Goal: Task Accomplishment & Management: Use online tool/utility

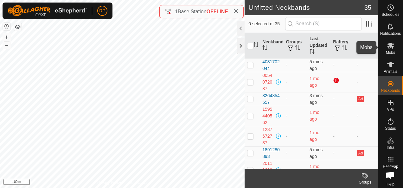
click at [390, 46] on icon at bounding box center [391, 46] width 8 height 8
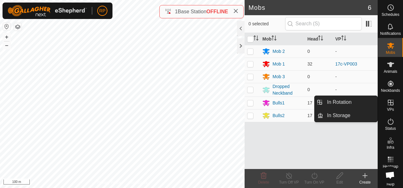
click at [387, 104] on icon at bounding box center [391, 103] width 8 height 8
click at [329, 101] on link "In Rotation" at bounding box center [351, 102] width 54 height 13
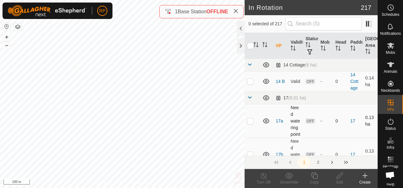
checkbox input "true"
click at [315, 176] on icon at bounding box center [315, 176] width 8 height 8
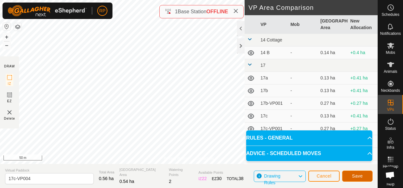
click at [353, 176] on span "Save" at bounding box center [357, 176] width 11 height 5
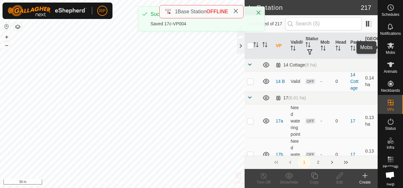
click at [388, 46] on icon at bounding box center [391, 46] width 7 height 6
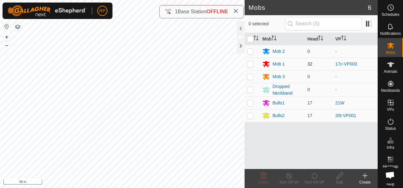
click at [252, 63] on p-checkbox at bounding box center [250, 64] width 6 height 5
checkbox input "true"
click at [313, 176] on icon at bounding box center [315, 176] width 8 height 8
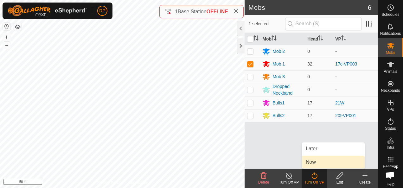
click at [310, 161] on link "Now" at bounding box center [333, 162] width 63 height 13
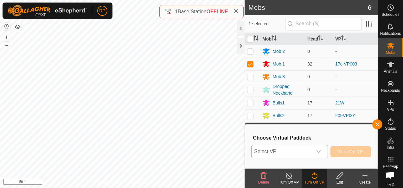
click at [287, 150] on span "Select VP" at bounding box center [282, 152] width 61 height 13
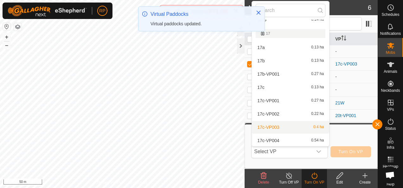
scroll to position [40, 0]
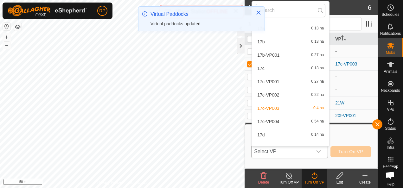
click at [276, 121] on li "17c-VP004 0.54 ha" at bounding box center [290, 121] width 77 height 13
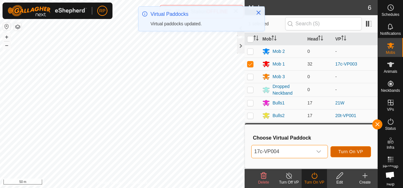
click at [347, 154] on span "Turn On VP" at bounding box center [351, 151] width 25 height 5
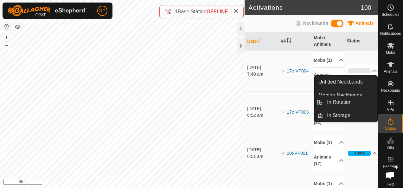
click at [388, 103] on icon at bounding box center [391, 103] width 6 height 6
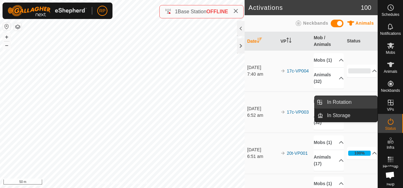
click at [335, 100] on link "In Rotation" at bounding box center [351, 102] width 54 height 13
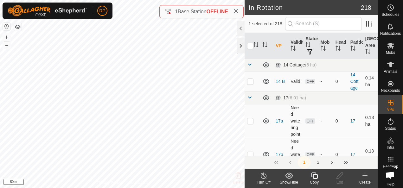
checkbox input "false"
checkbox input "true"
click at [313, 176] on icon at bounding box center [315, 176] width 8 height 8
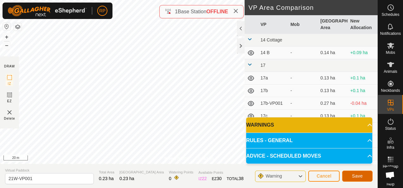
click at [353, 178] on span "Save" at bounding box center [357, 176] width 11 height 5
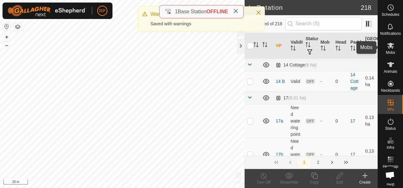
click at [389, 46] on icon at bounding box center [391, 46] width 7 height 6
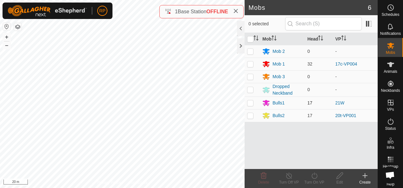
click at [251, 103] on p-checkbox at bounding box center [250, 103] width 6 height 5
checkbox input "true"
click at [315, 175] on icon at bounding box center [315, 176] width 6 height 6
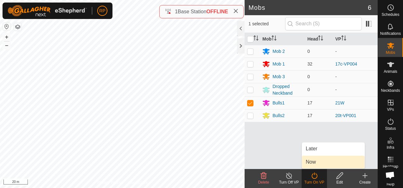
click at [310, 164] on link "Now" at bounding box center [333, 162] width 63 height 13
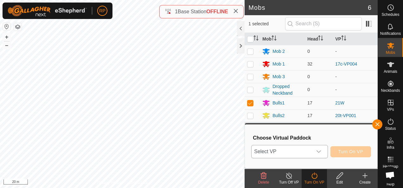
click at [302, 154] on span "Select VP" at bounding box center [282, 152] width 61 height 13
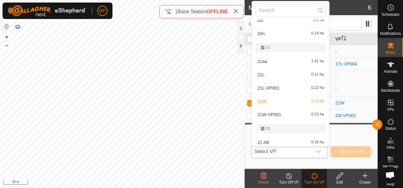
scroll to position [220, 0]
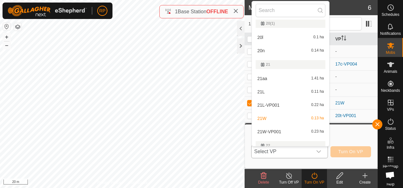
click at [280, 131] on li "21W-VP001 0.23 ha" at bounding box center [290, 132] width 77 height 13
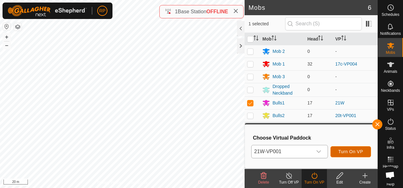
click at [350, 154] on span "Turn On VP" at bounding box center [351, 151] width 25 height 5
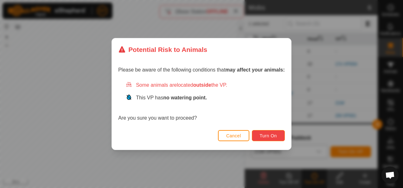
click at [275, 137] on span "Turn On" at bounding box center [268, 136] width 17 height 5
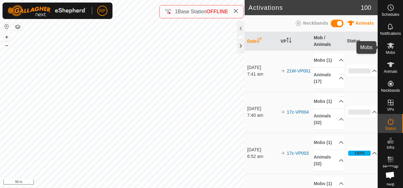
click at [389, 46] on icon at bounding box center [391, 46] width 7 height 6
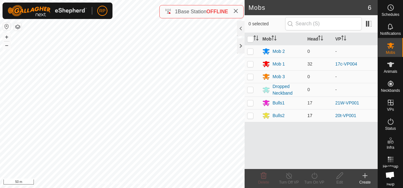
click at [249, 116] on p-checkbox at bounding box center [250, 115] width 6 height 5
checkbox input "true"
click at [313, 176] on icon at bounding box center [315, 176] width 8 height 8
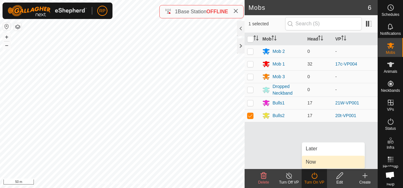
click at [308, 161] on link "Now" at bounding box center [333, 162] width 63 height 13
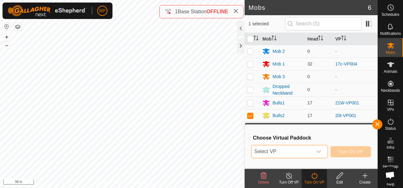
click at [297, 153] on span "Select VP" at bounding box center [282, 152] width 61 height 13
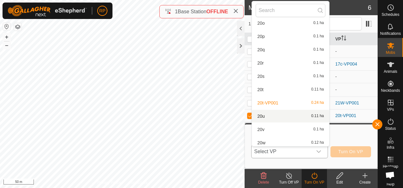
scroll to position [1626, 0]
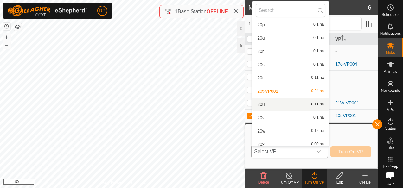
click at [261, 104] on li "20u 0.11 ha" at bounding box center [290, 104] width 77 height 13
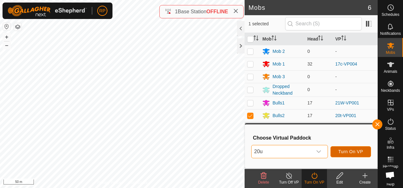
click at [349, 152] on span "Turn On VP" at bounding box center [351, 151] width 25 height 5
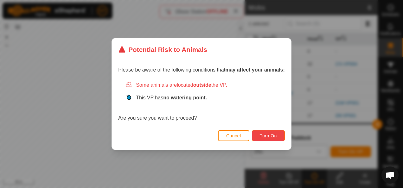
click at [269, 138] on span "Turn On" at bounding box center [268, 136] width 17 height 5
